Goal: Information Seeking & Learning: Learn about a topic

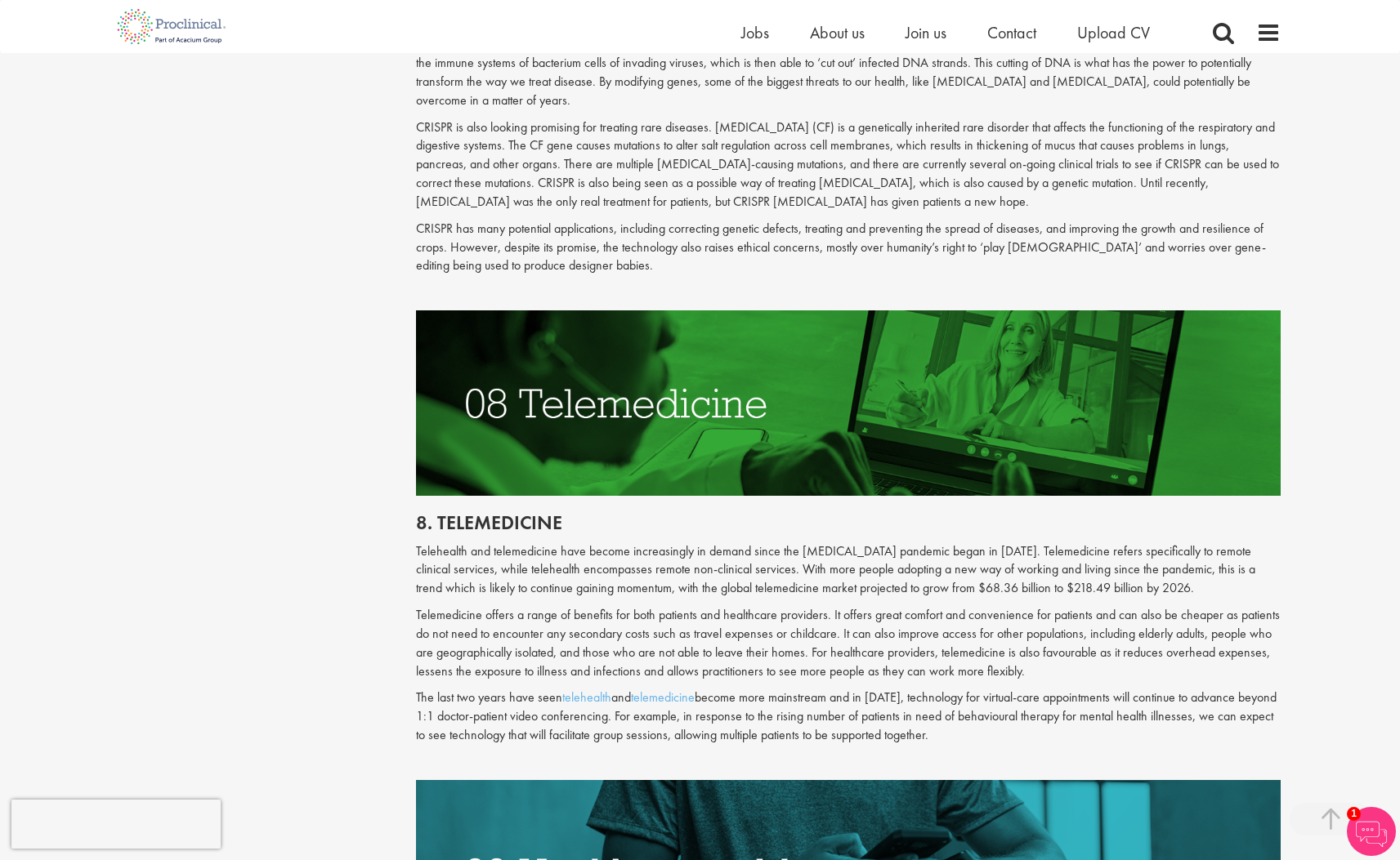
scroll to position [3788, 0]
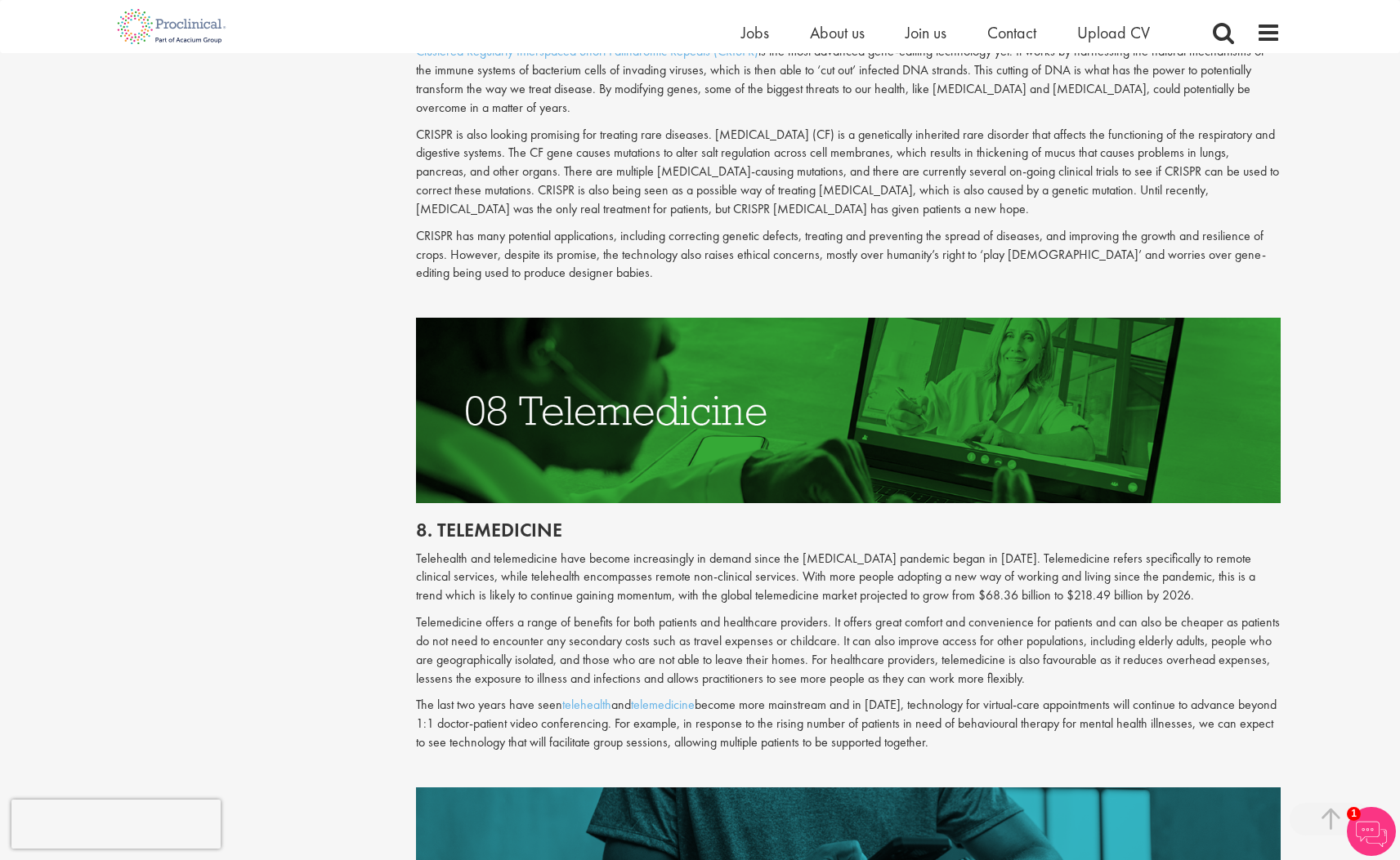
drag, startPoint x: 1407, startPoint y: 29, endPoint x: 1150, endPoint y: 513, distance: 548.0
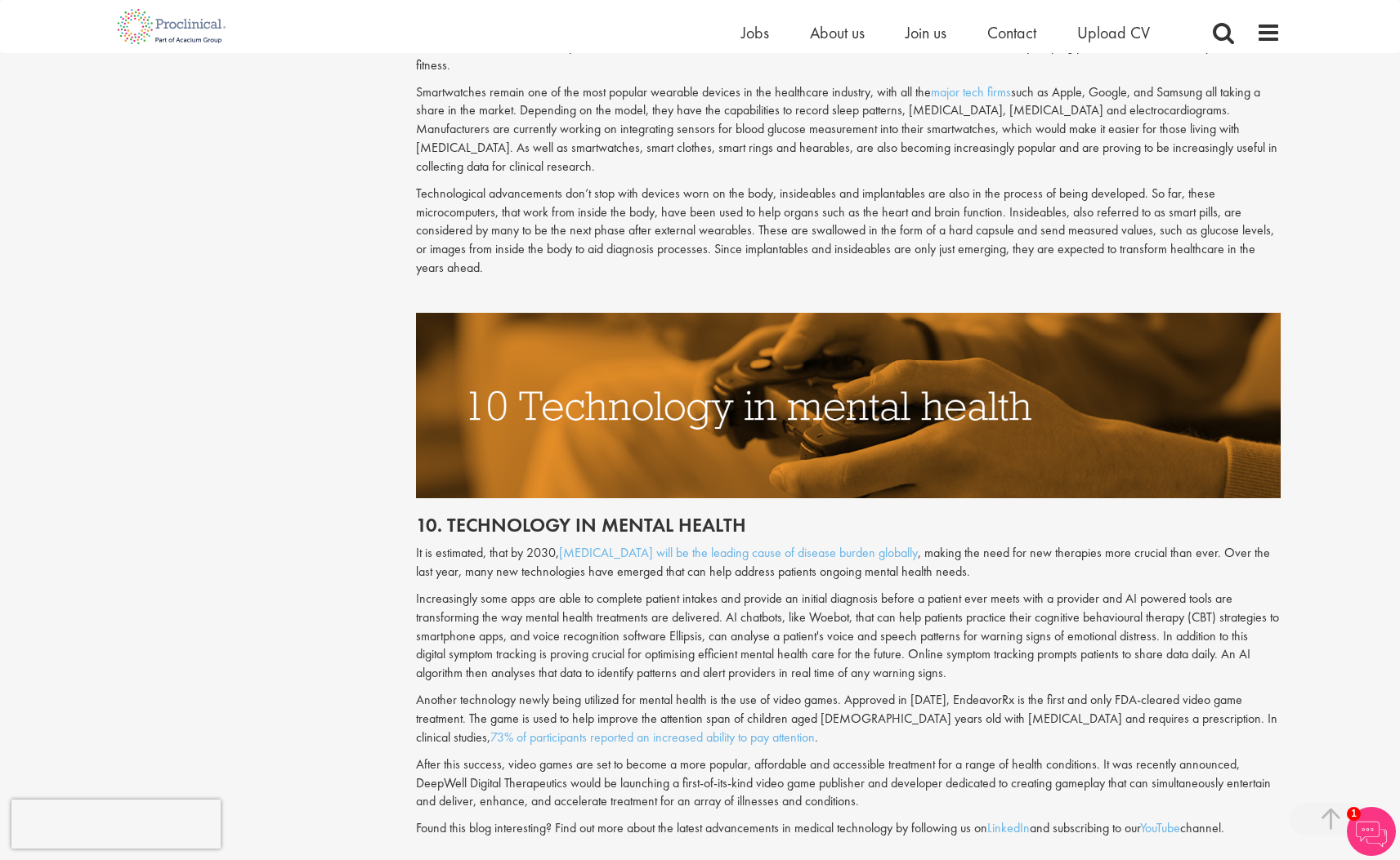
scroll to position [4813, 0]
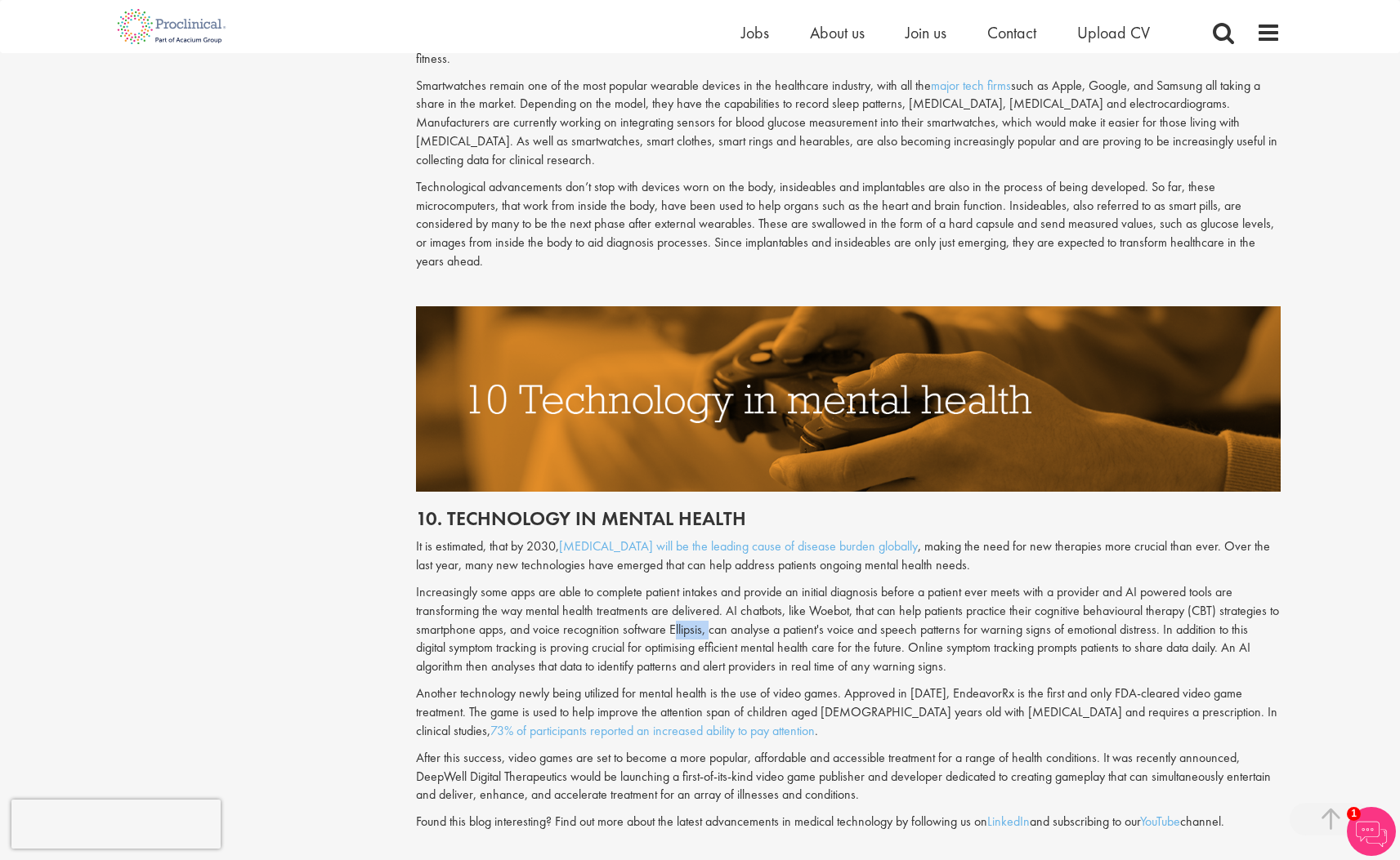
drag, startPoint x: 672, startPoint y: 570, endPoint x: 708, endPoint y: 575, distance: 36.3
click at [707, 584] on p "Increasingly some apps are able to complete patient intakes and provide an init…" at bounding box center [848, 630] width 864 height 93
copy p "Ellipsis,"
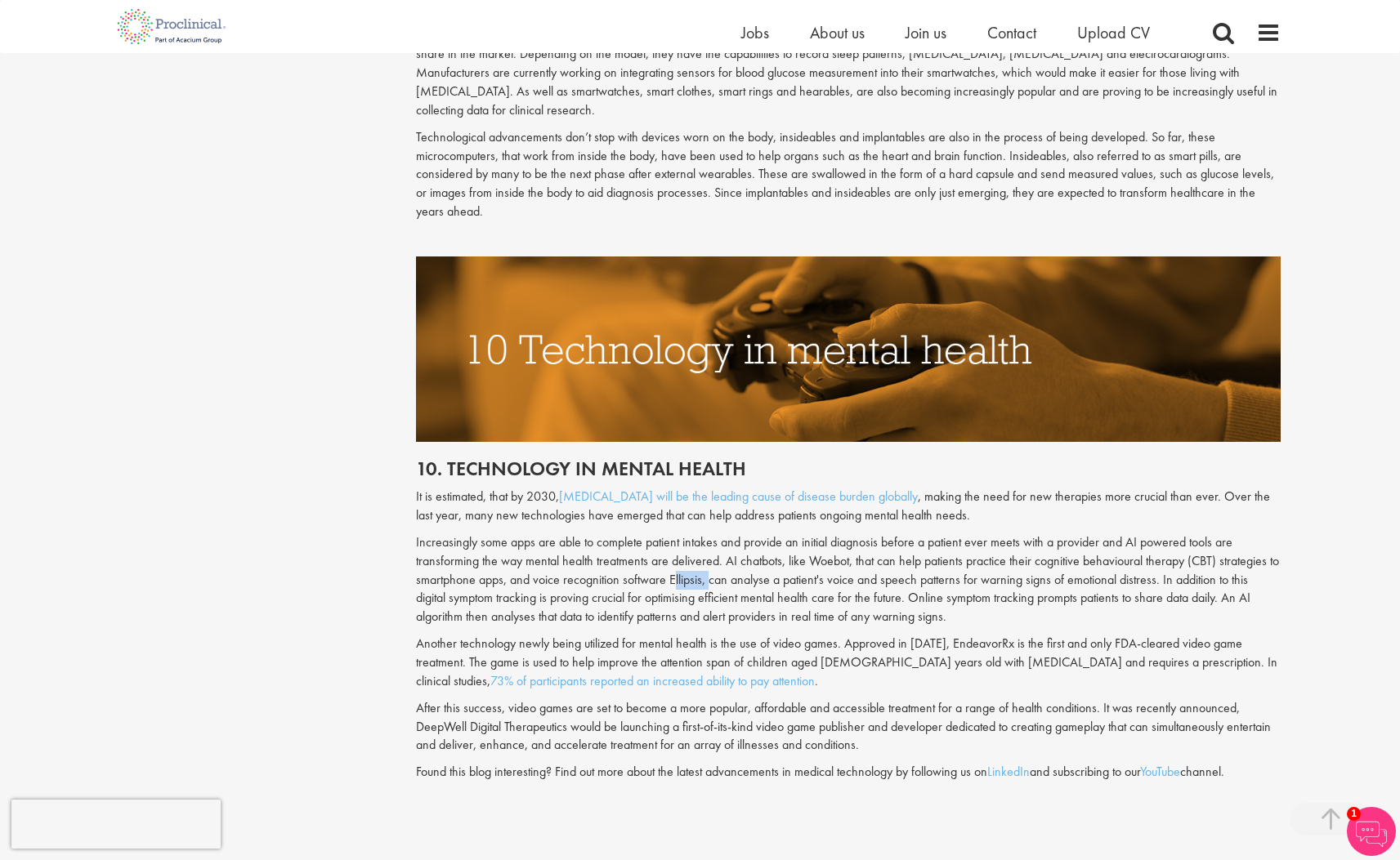
scroll to position [4855, 0]
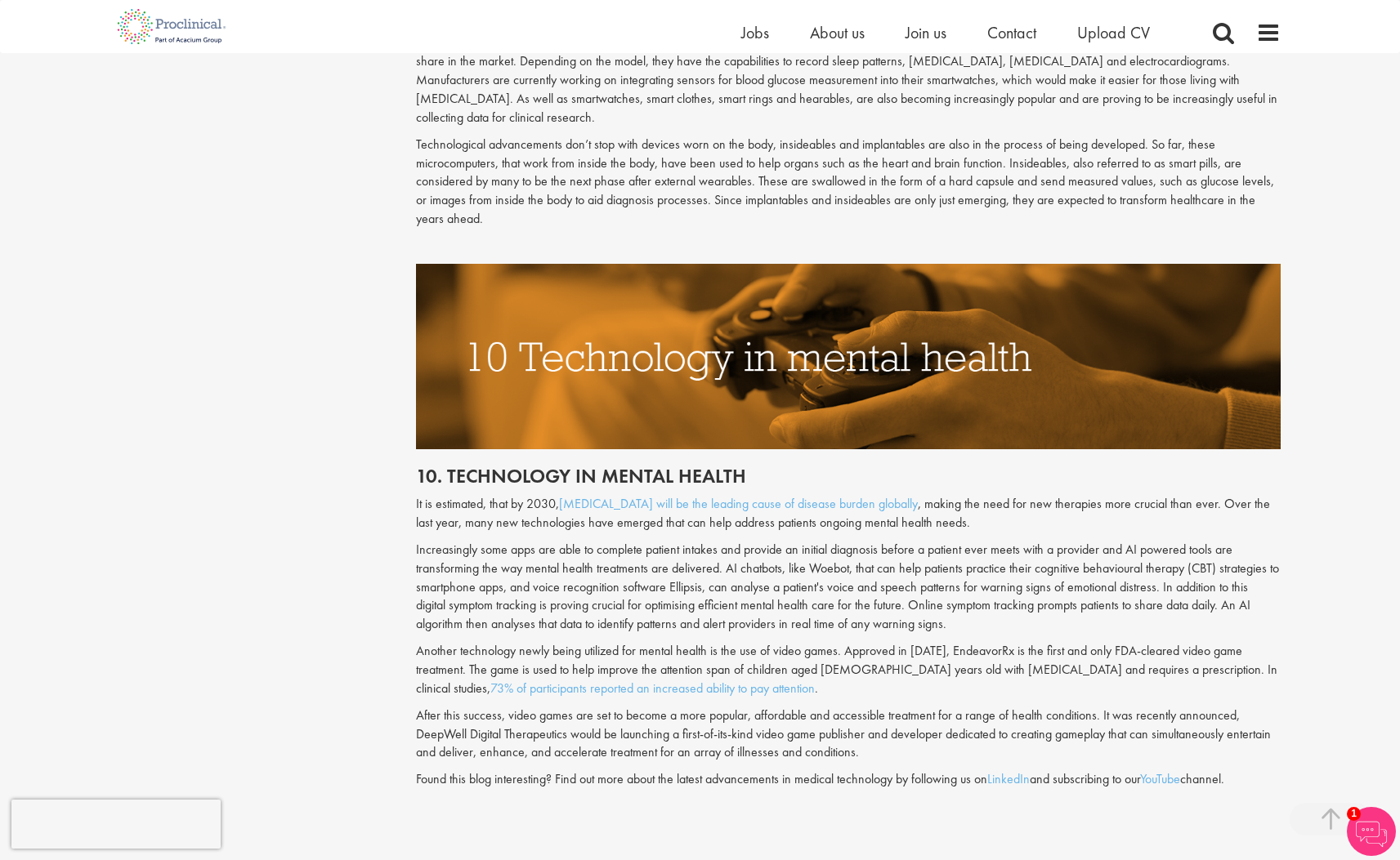
click at [950, 643] on p "Another technology newly being utilized for mental health is the use of video g…" at bounding box center [848, 671] width 864 height 57
drag, startPoint x: 982, startPoint y: 588, endPoint x: 968, endPoint y: 594, distance: 15.2
click at [983, 643] on p "Another technology newly being utilized for mental health is the use of video g…" at bounding box center [848, 671] width 864 height 57
drag, startPoint x: 956, startPoint y: 595, endPoint x: 974, endPoint y: 597, distance: 18.1
click at [1004, 643] on p "Another technology newly being utilized for mental health is the use of video g…" at bounding box center [848, 671] width 864 height 57
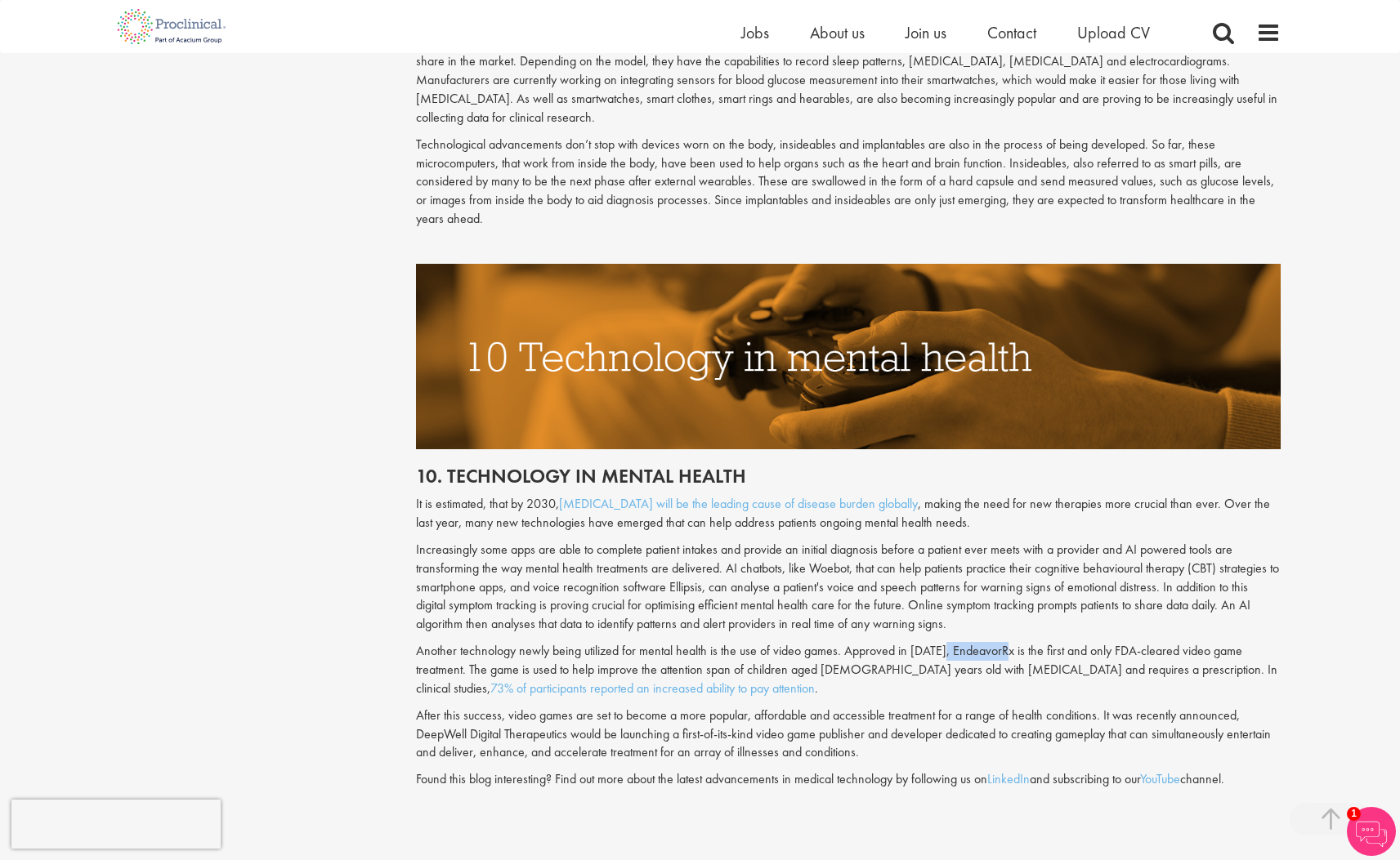
drag, startPoint x: 941, startPoint y: 595, endPoint x: 1002, endPoint y: 596, distance: 61.0
click at [1002, 643] on p "Another technology newly being utilized for mental health is the use of video g…" at bounding box center [848, 671] width 864 height 57
click at [1004, 643] on p "Another technology newly being utilized for mental health is the use of video g…" at bounding box center [848, 671] width 864 height 57
drag, startPoint x: 1004, startPoint y: 595, endPoint x: 946, endPoint y: 604, distance: 58.7
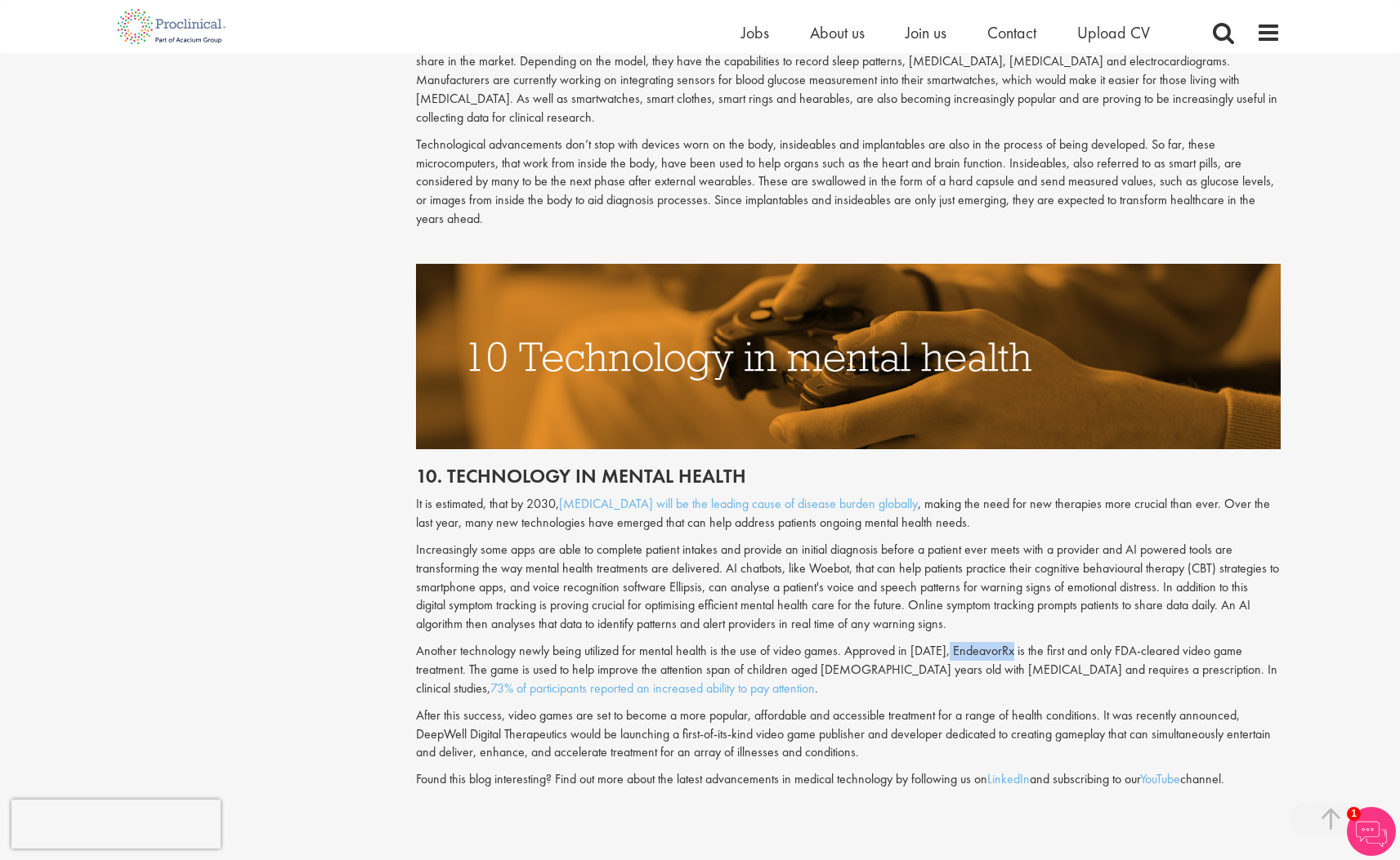
click at [946, 643] on p "Another technology newly being utilized for mental health is the use of video g…" at bounding box center [848, 671] width 864 height 57
copy p "EndeavorRx"
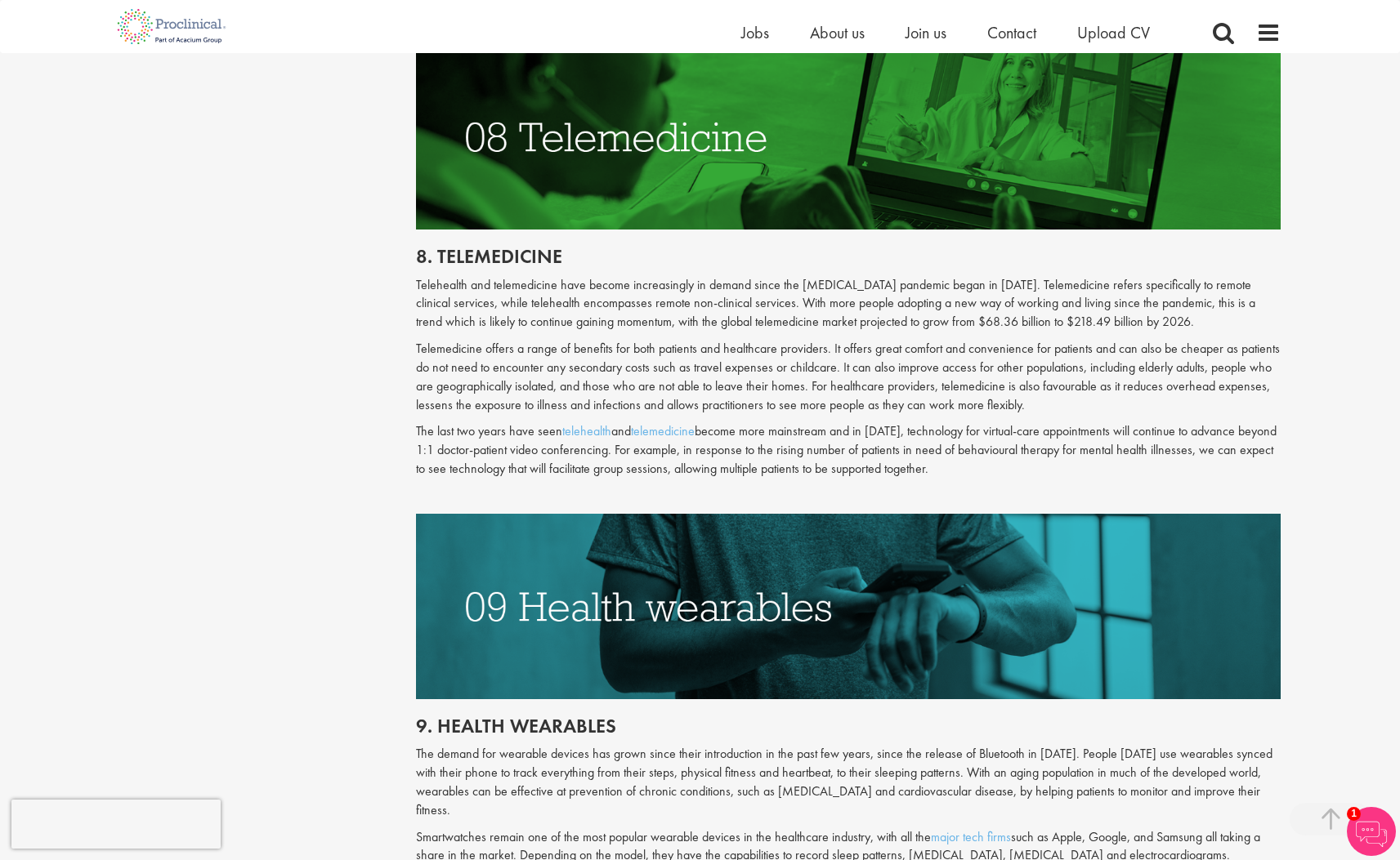
scroll to position [4047, 0]
